Goal: Check status: Check status

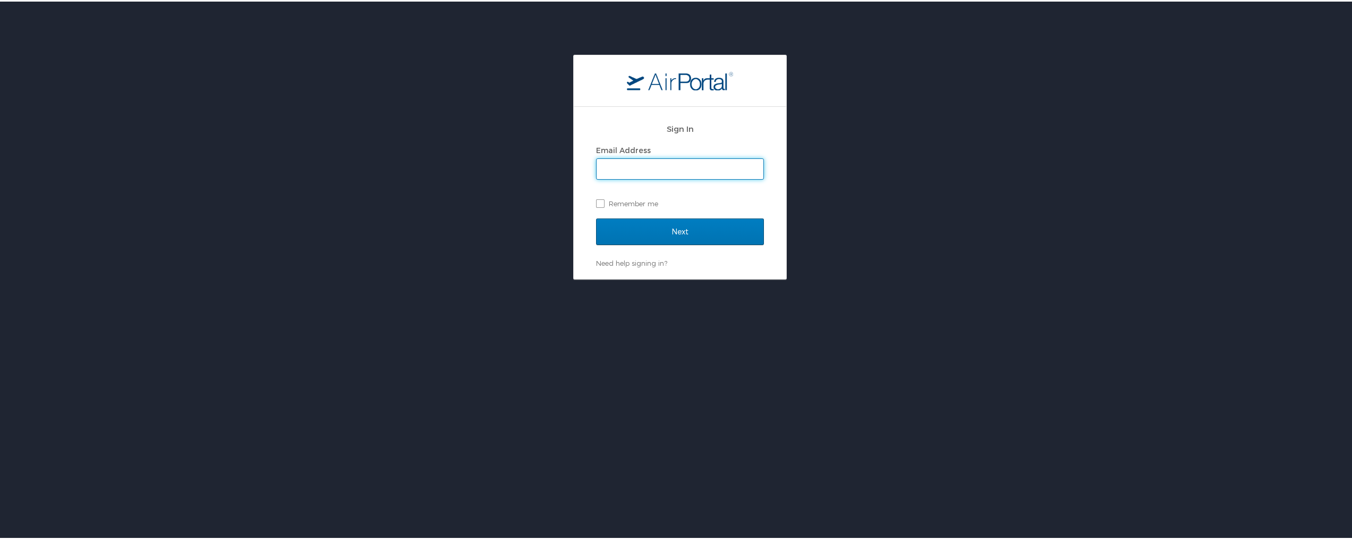
click at [650, 161] on input "Email Address" at bounding box center [680, 167] width 167 height 20
type input "misty.grahn@cbtravel.com"
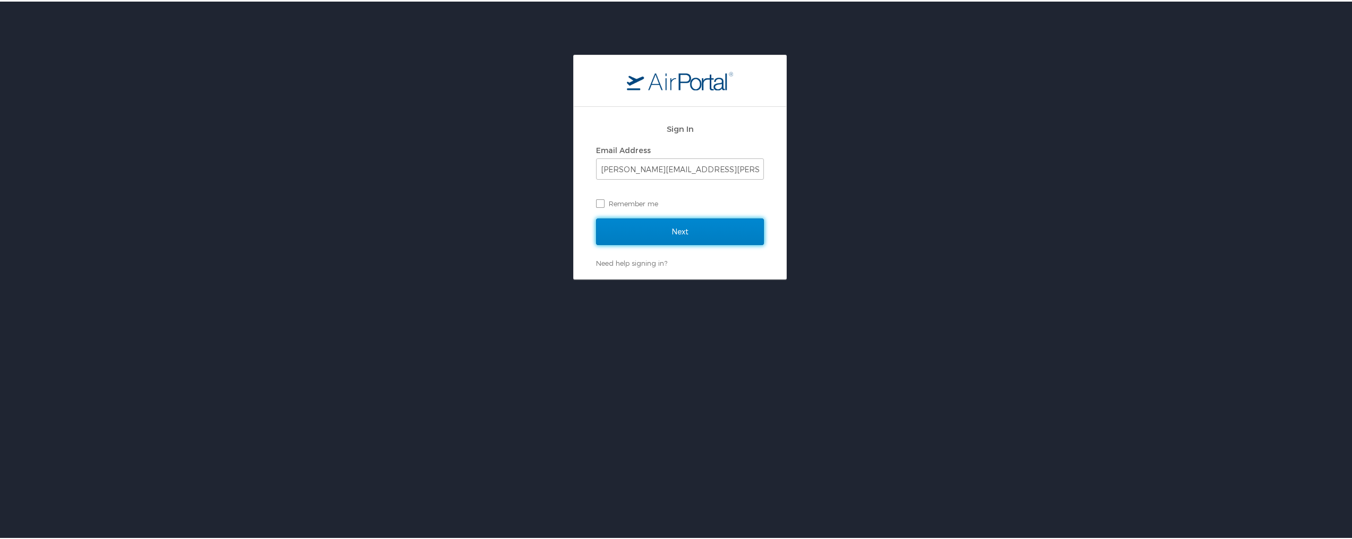
click at [686, 225] on input "Next" at bounding box center [680, 230] width 168 height 27
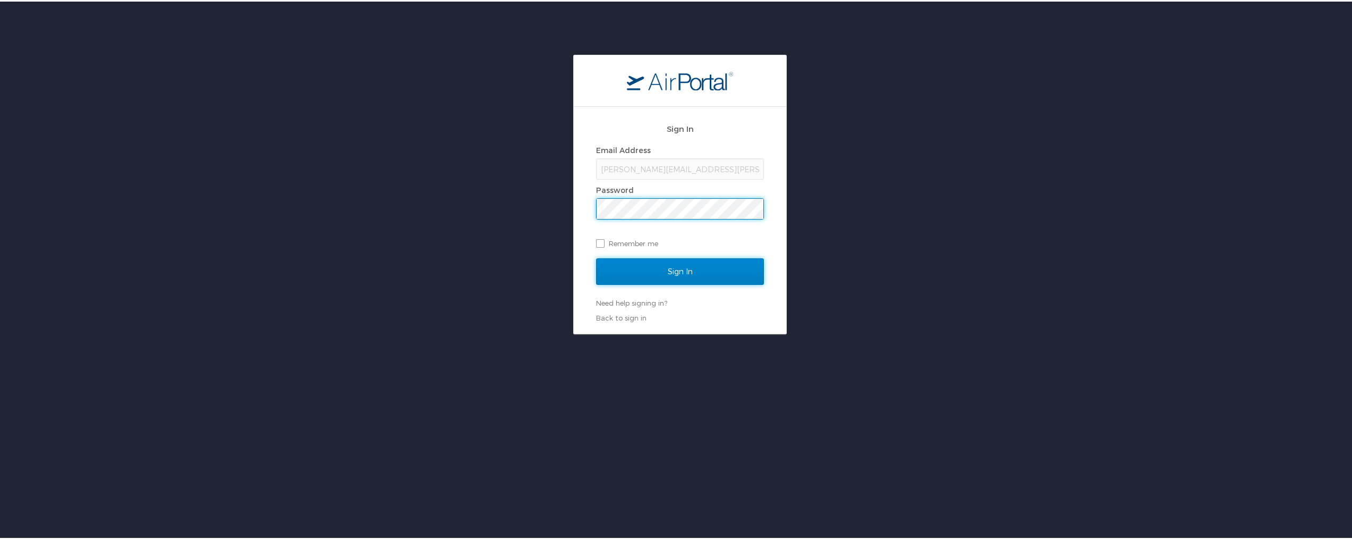
click at [691, 267] on input "Sign In" at bounding box center [680, 270] width 168 height 27
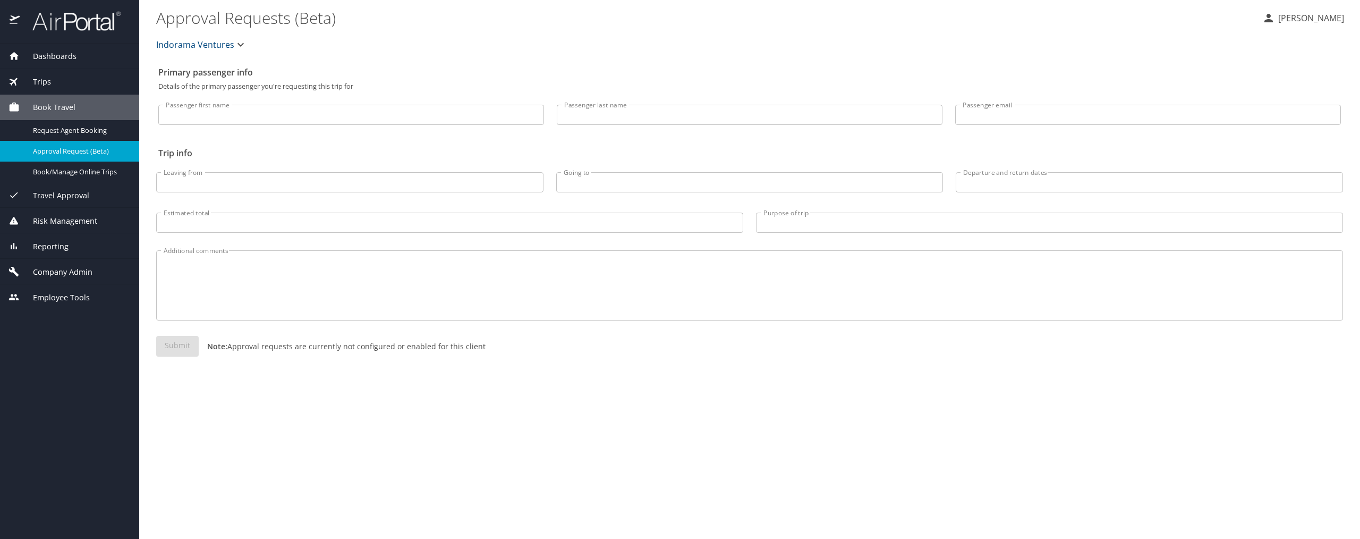
click at [51, 84] on div "Trips" at bounding box center [69, 82] width 122 height 12
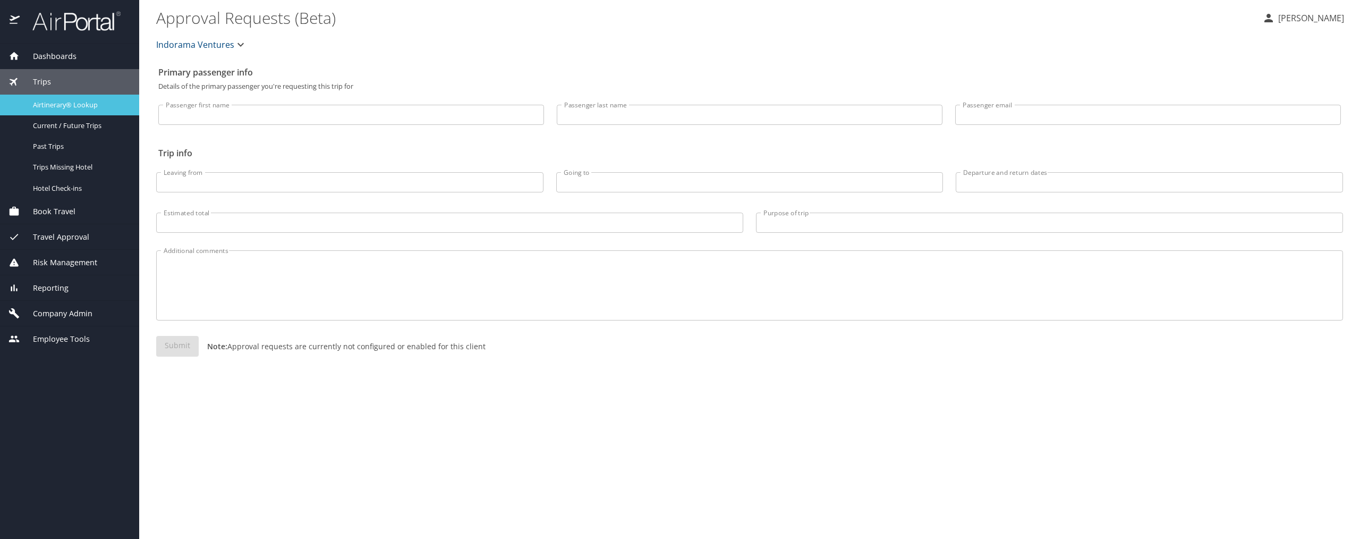
click at [52, 106] on span "Airtinerary® Lookup" at bounding box center [79, 105] width 93 height 10
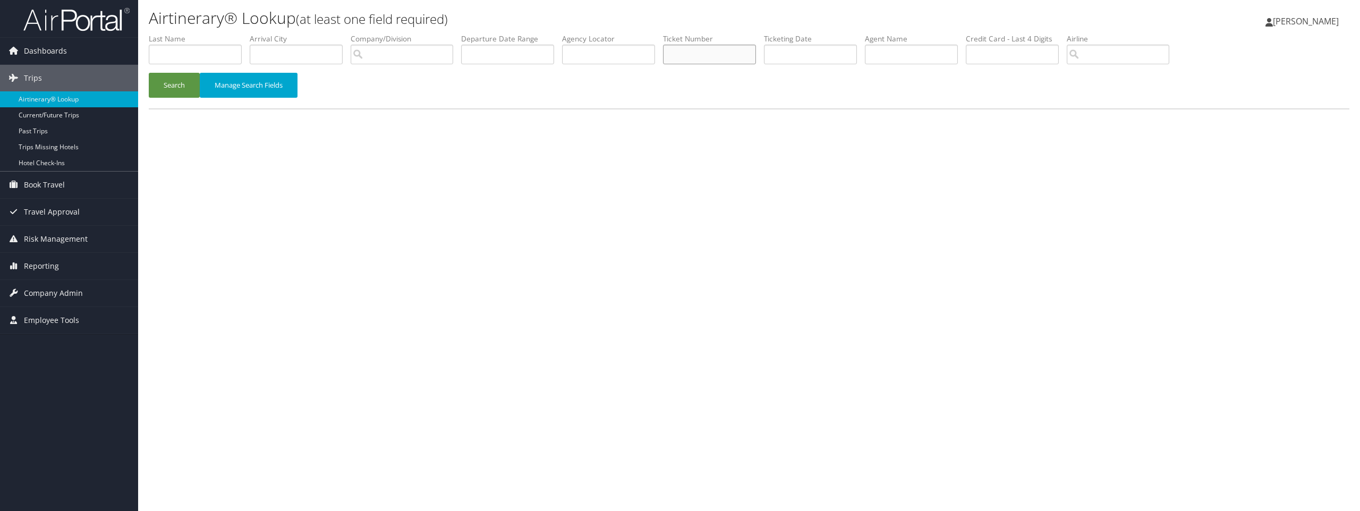
paste input "5267139944671"
type input "5267139944671"
click at [174, 81] on button "Search" at bounding box center [174, 85] width 51 height 25
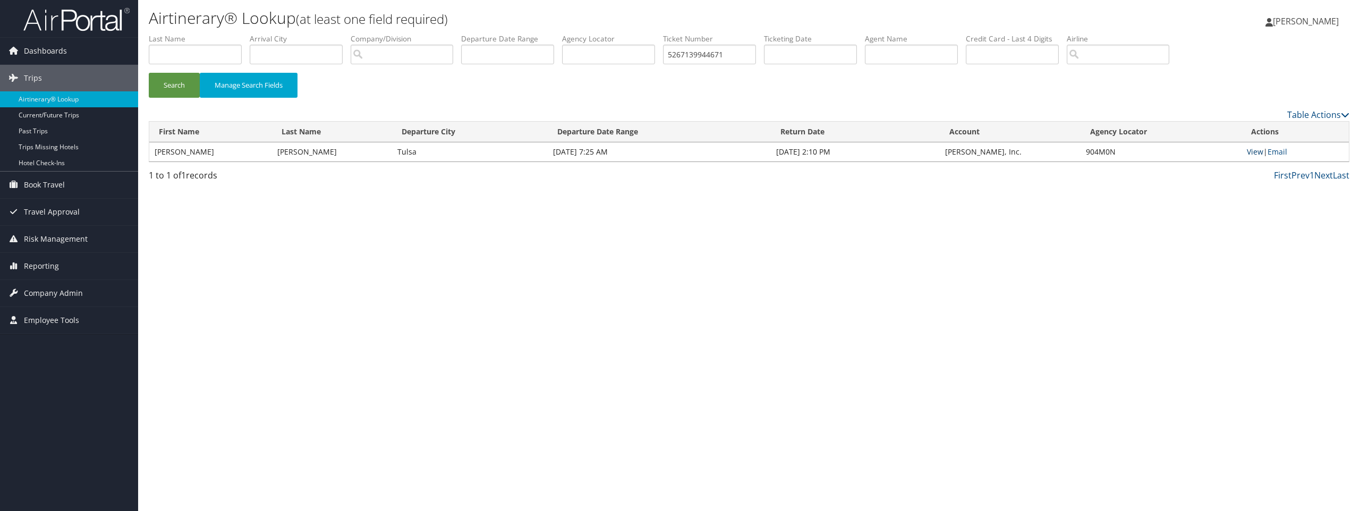
click at [1260, 152] on link "View" at bounding box center [1255, 152] width 16 height 10
click at [1260, 149] on link "View" at bounding box center [1255, 152] width 16 height 10
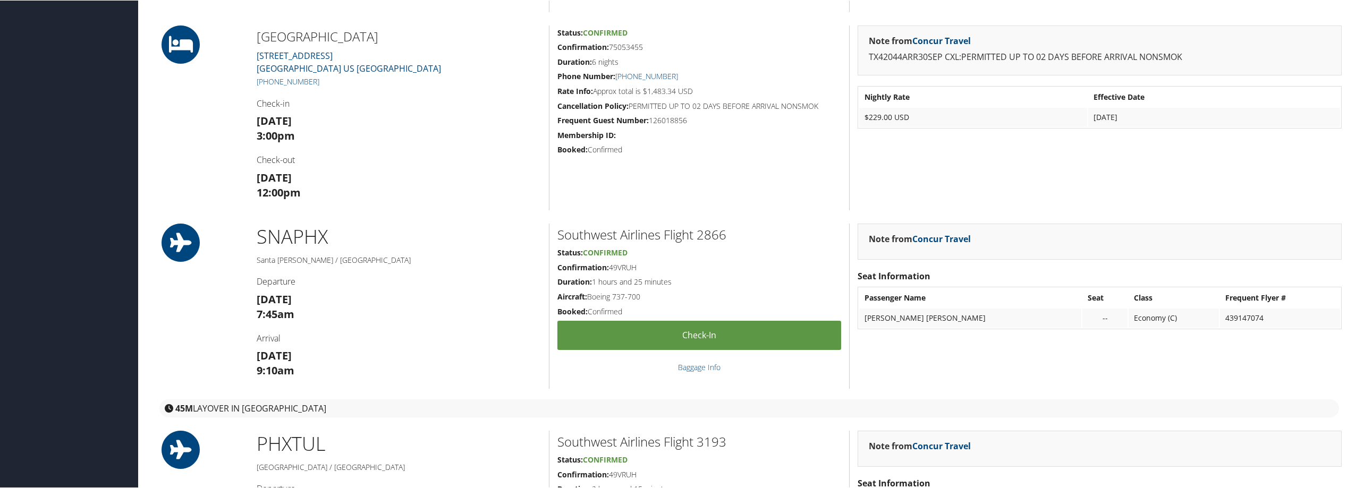
scroll to position [405, 0]
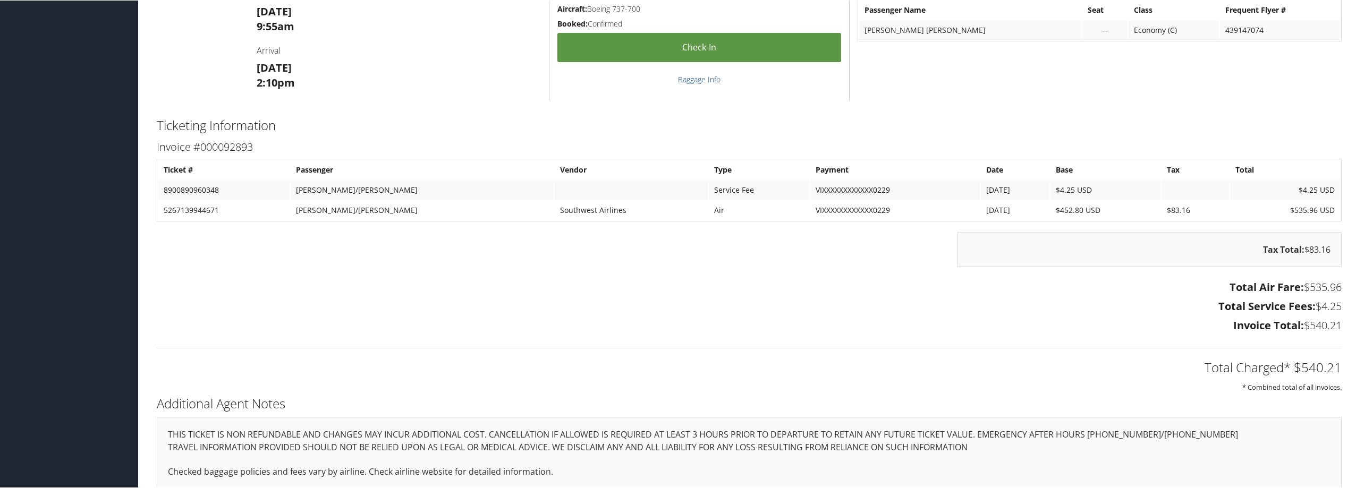
scroll to position [1222, 0]
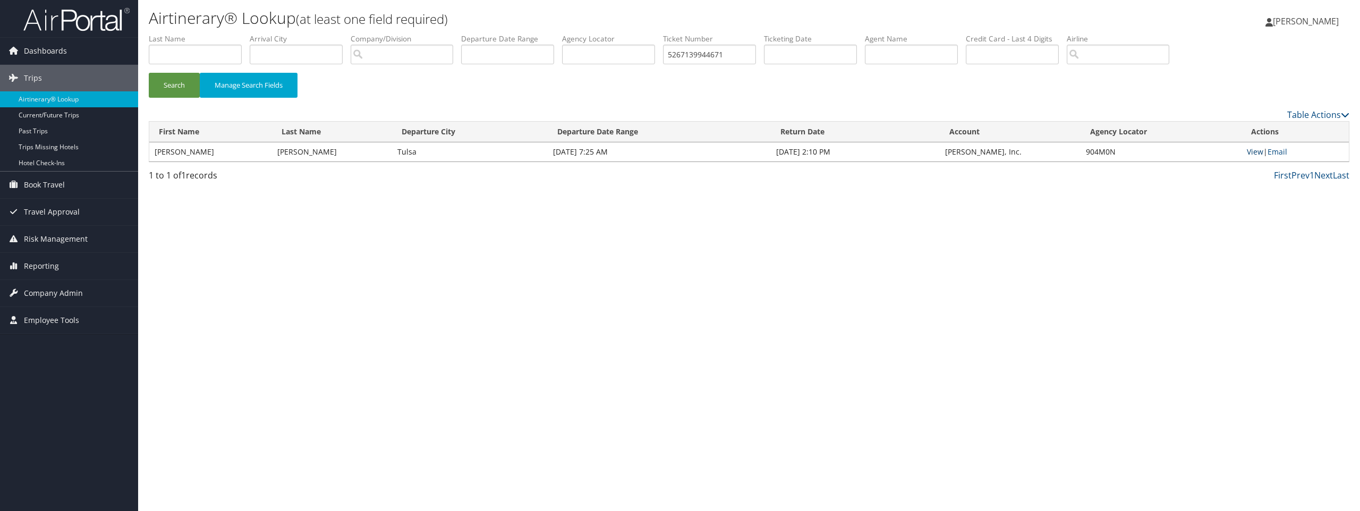
click at [1254, 152] on link "View" at bounding box center [1255, 152] width 16 height 10
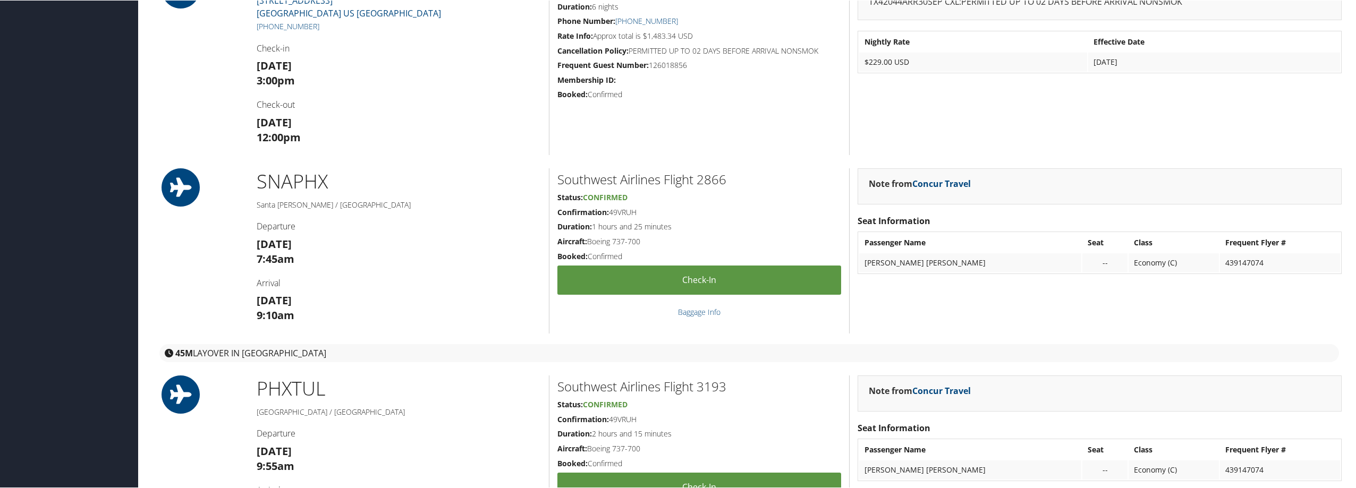
scroll to position [1062, 0]
